Goal: Information Seeking & Learning: Check status

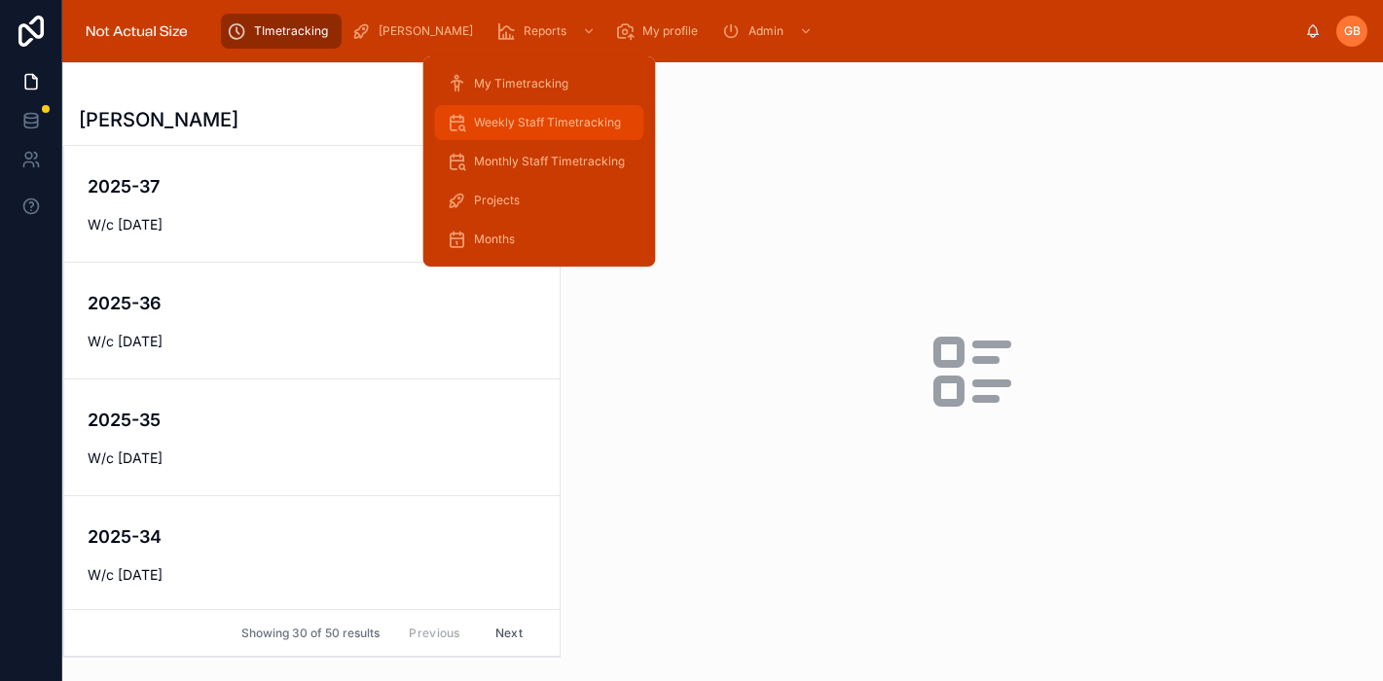
click at [561, 124] on span "Weekly Staff Timetracking" at bounding box center [547, 123] width 147 height 16
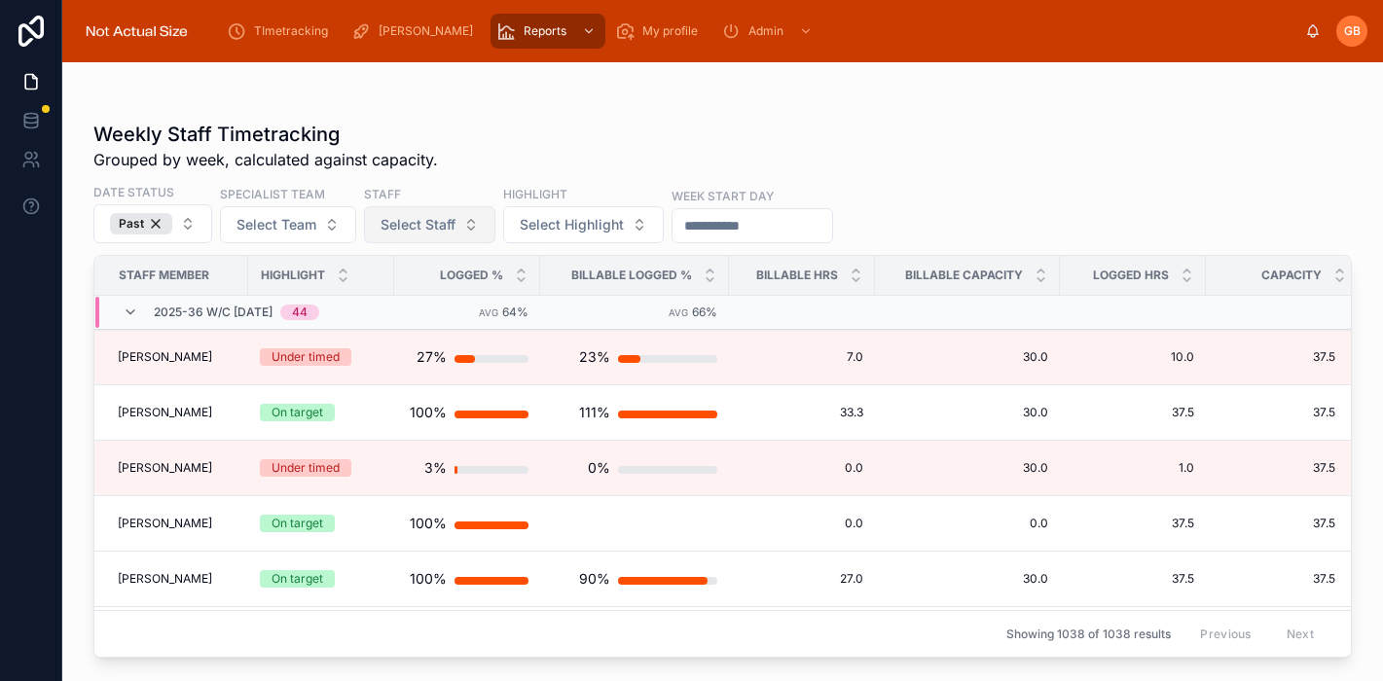
click at [419, 233] on span "Select Staff" at bounding box center [418, 224] width 75 height 19
click at [579, 228] on span "Select Highlight" at bounding box center [572, 224] width 104 height 19
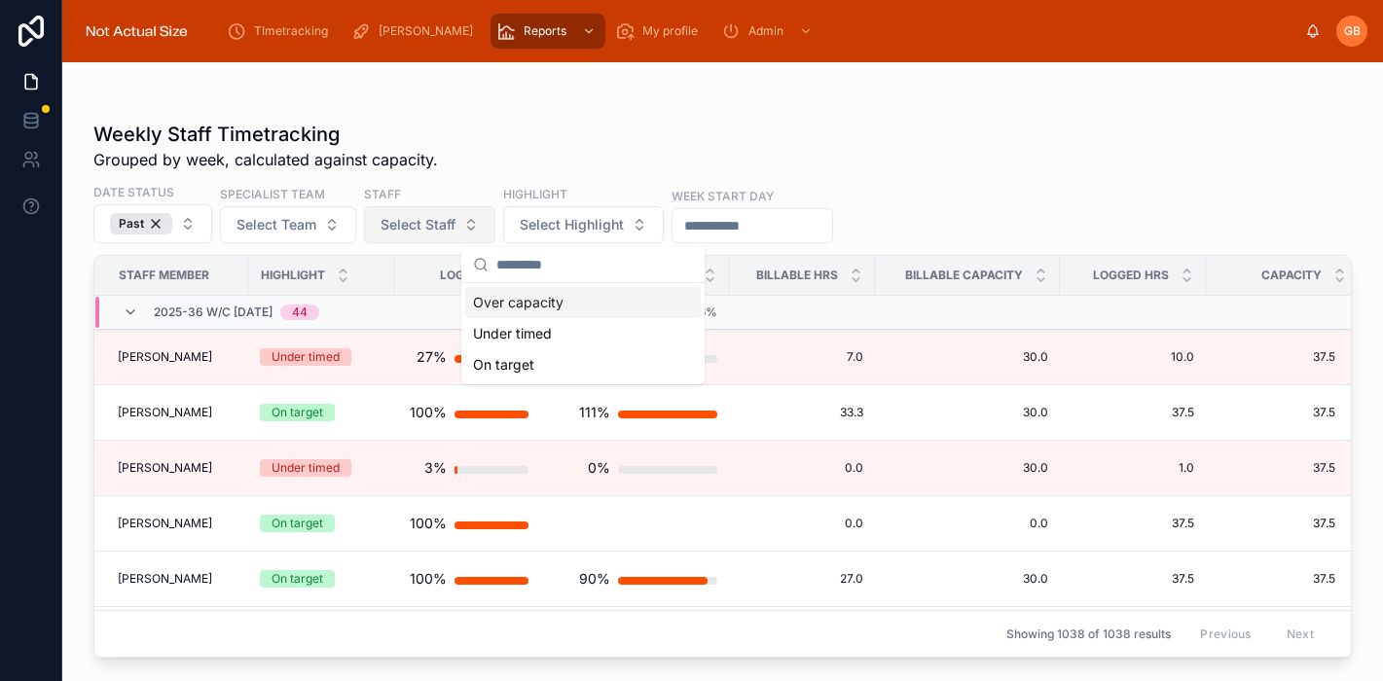
click at [387, 226] on span "Select Staff" at bounding box center [418, 224] width 75 height 19
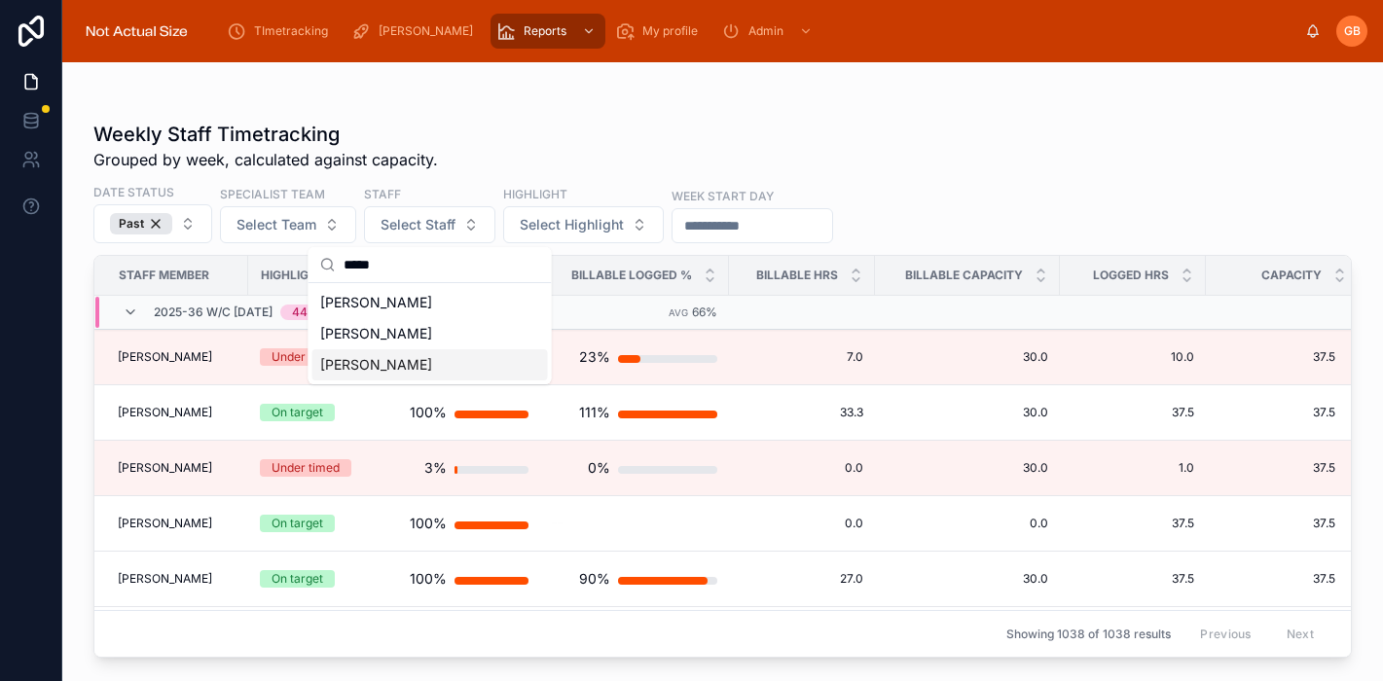
type input "*****"
click at [420, 362] on span "[PERSON_NAME]" at bounding box center [376, 364] width 112 height 19
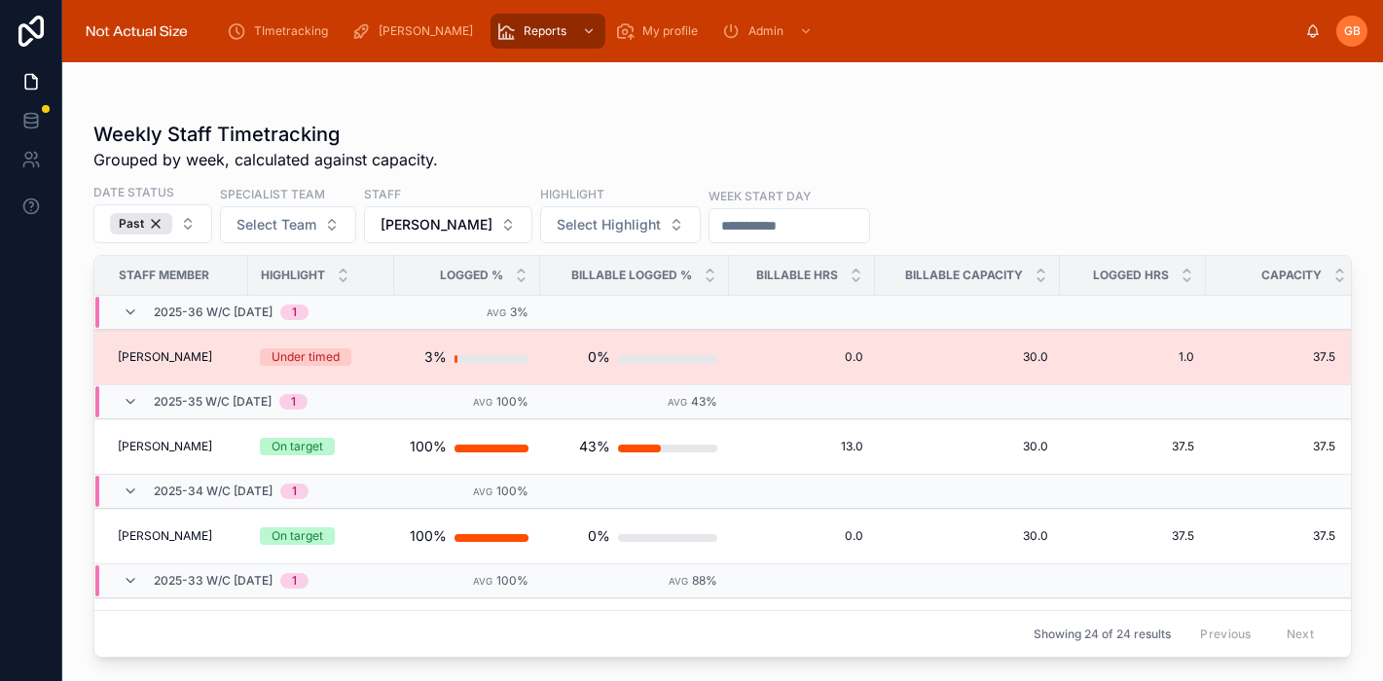
click at [394, 334] on td "Under timed" at bounding box center [321, 357] width 146 height 55
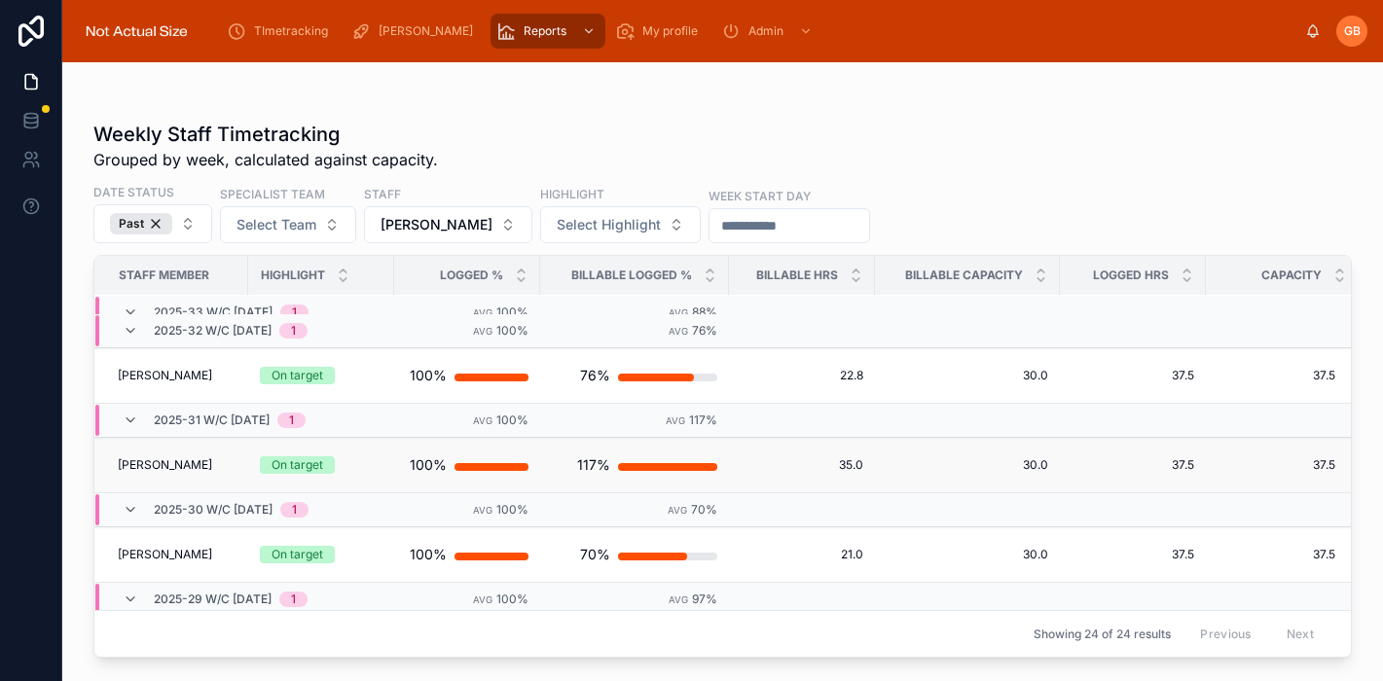
scroll to position [349, 0]
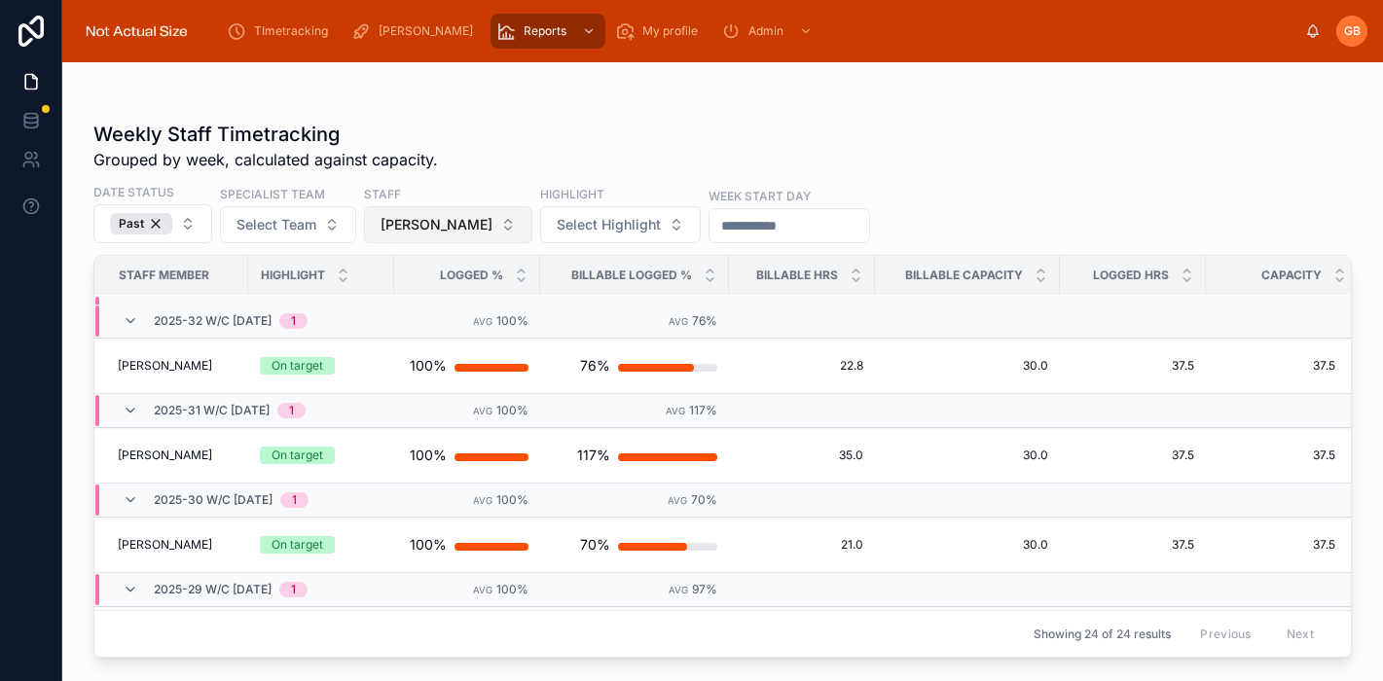
click at [484, 225] on button "[PERSON_NAME]" at bounding box center [448, 224] width 168 height 37
type input "***"
click at [404, 301] on span "[PERSON_NAME]" at bounding box center [390, 302] width 112 height 19
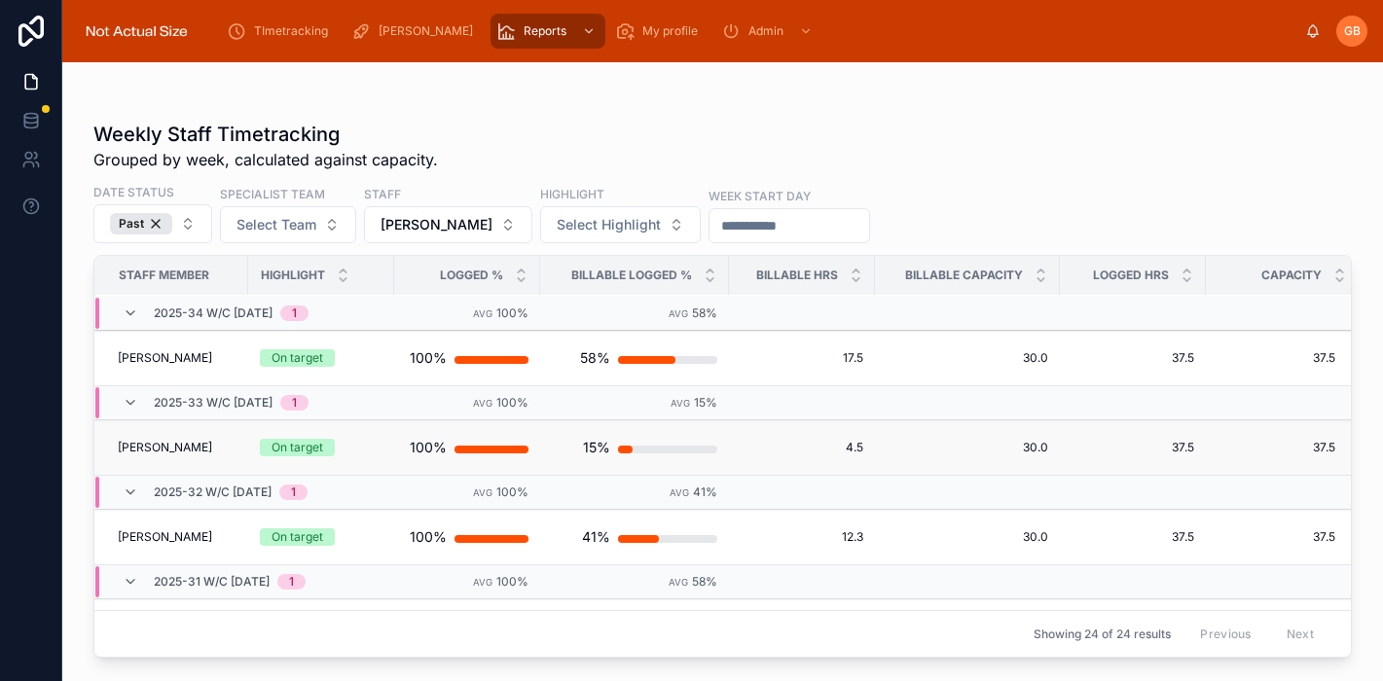
click at [154, 450] on span "[PERSON_NAME]" at bounding box center [165, 448] width 94 height 16
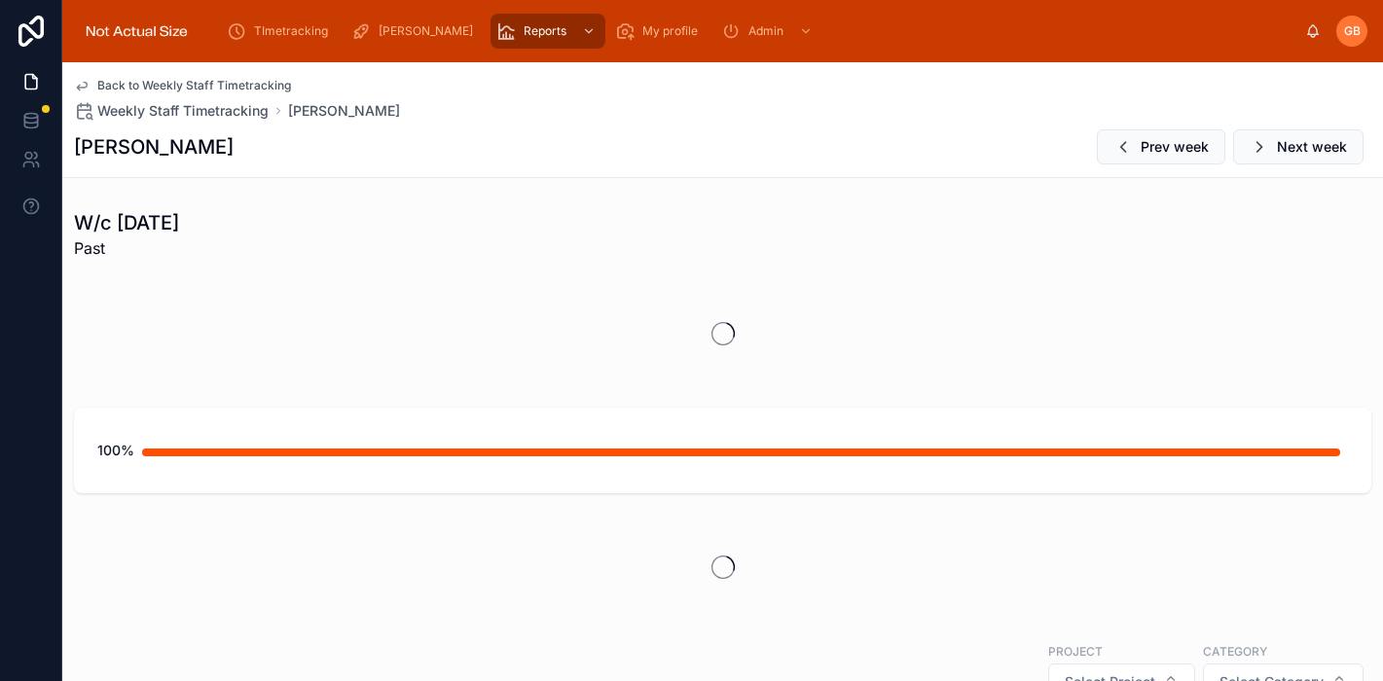
scroll to position [6, 0]
